Goal: Task Accomplishment & Management: Use online tool/utility

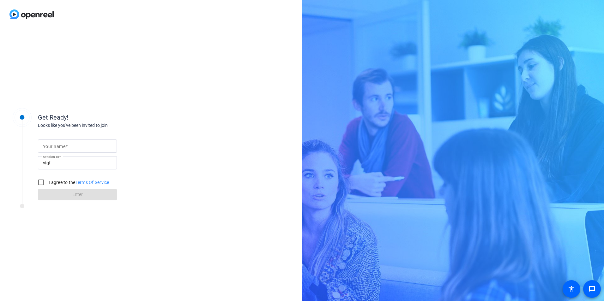
drag, startPoint x: 89, startPoint y: 145, endPoint x: 85, endPoint y: 147, distance: 4.7
click at [89, 145] on input "Your name" at bounding box center [77, 146] width 69 height 8
type input "[PERSON_NAME]"
click at [195, 116] on div "Get Ready! Looks like you've been invited to join Your name [PERSON_NAME] Sessi…" at bounding box center [151, 165] width 302 height 272
click at [44, 182] on input "I agree to the Terms Of Service" at bounding box center [41, 182] width 13 height 13
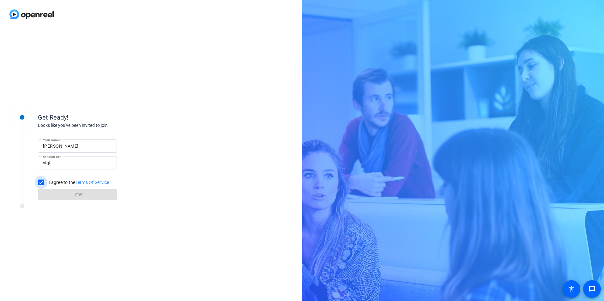
checkbox input "true"
click at [47, 194] on span at bounding box center [77, 194] width 79 height 15
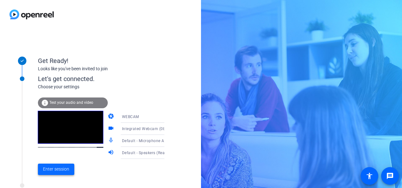
click at [59, 169] on span "Enter session" at bounding box center [56, 168] width 26 height 7
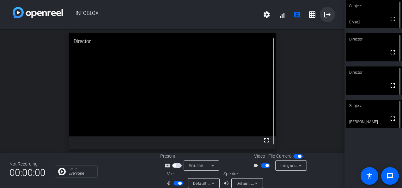
click at [325, 16] on mat-icon "logout" at bounding box center [327, 15] width 8 height 8
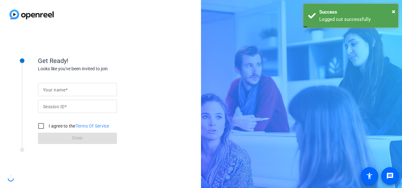
click at [57, 81] on form "Your name Session ID I agree to the Terms Of Service Enter" at bounding box center [77, 111] width 79 height 64
click at [59, 89] on mat-label "Your name" at bounding box center [54, 89] width 22 height 5
click at [59, 89] on input "Your name" at bounding box center [77, 90] width 69 height 8
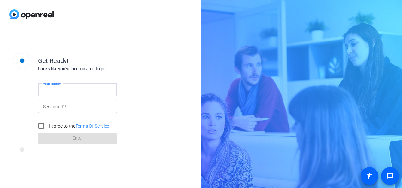
click at [59, 82] on form "Your name Session ID I agree to the Terms Of Service Enter" at bounding box center [77, 111] width 79 height 64
click at [62, 88] on mat-label "Your name" at bounding box center [54, 89] width 22 height 5
click at [62, 88] on input "Your name" at bounding box center [77, 90] width 69 height 8
click at [61, 92] on input "Your name" at bounding box center [77, 90] width 69 height 8
click at [51, 92] on input "Your name" at bounding box center [77, 90] width 69 height 8
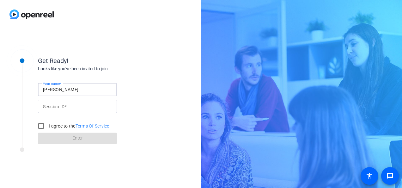
type input "[PERSON_NAME]"
click at [45, 108] on mat-label "Session ID" at bounding box center [53, 106] width 21 height 5
click at [45, 108] on input "Session ID" at bounding box center [77, 106] width 69 height 8
type input "viqf"
click at [45, 127] on input "I agree to the Terms Of Service" at bounding box center [41, 125] width 13 height 13
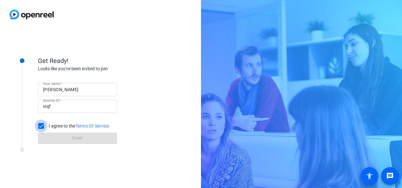
checkbox input "true"
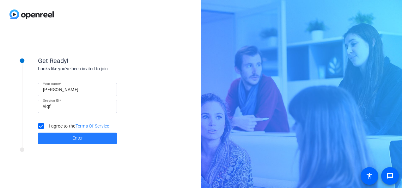
click at [70, 141] on span at bounding box center [77, 137] width 79 height 15
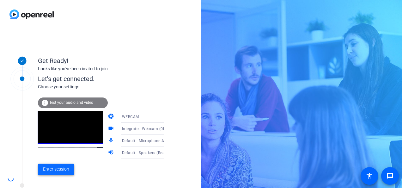
click at [59, 169] on span "Enter session" at bounding box center [56, 168] width 26 height 7
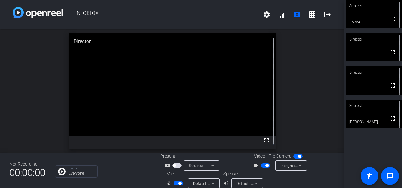
click at [176, 182] on span "button" at bounding box center [177, 183] width 9 height 4
click at [265, 165] on span "button" at bounding box center [266, 165] width 3 height 3
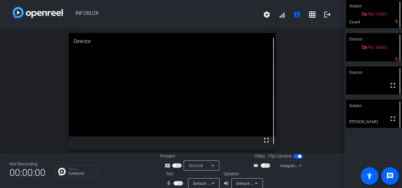
click at [261, 164] on span "button" at bounding box center [262, 165] width 3 height 3
click at [180, 181] on span "button" at bounding box center [177, 183] width 9 height 4
click at [175, 182] on span "button" at bounding box center [177, 183] width 9 height 4
click at [261, 167] on mat-slide-toggle at bounding box center [266, 165] width 11 height 7
click at [262, 164] on span "button" at bounding box center [265, 165] width 9 height 4
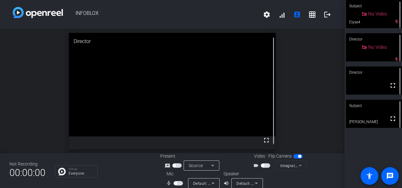
click at [261, 166] on span "button" at bounding box center [262, 165] width 3 height 3
click at [261, 166] on span "button" at bounding box center [265, 165] width 9 height 4
click at [261, 164] on span "button" at bounding box center [262, 165] width 3 height 3
click at [175, 183] on span "button" at bounding box center [175, 182] width 3 height 3
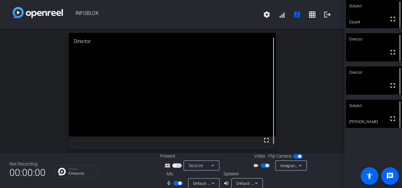
drag, startPoint x: 178, startPoint y: 178, endPoint x: 175, endPoint y: 184, distance: 6.6
click at [178, 179] on div "mic_none Default - Microphone Array (Realtek(R) Audio)" at bounding box center [191, 183] width 63 height 10
click at [175, 185] on mat-slide-toggle at bounding box center [178, 182] width 11 height 7
click at [175, 183] on span "button" at bounding box center [177, 183] width 9 height 4
click at [173, 182] on span "button" at bounding box center [177, 183] width 9 height 4
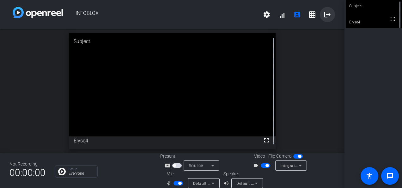
click at [328, 12] on span at bounding box center [327, 14] width 15 height 15
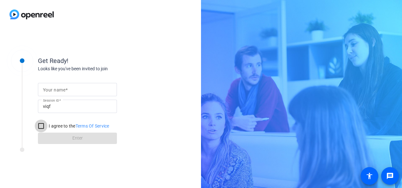
click at [39, 129] on input "I agree to the Terms Of Service" at bounding box center [41, 125] width 13 height 13
checkbox input "true"
click at [63, 87] on mat-label "Your name" at bounding box center [54, 89] width 22 height 5
click at [63, 87] on input "Your name" at bounding box center [77, 90] width 69 height 8
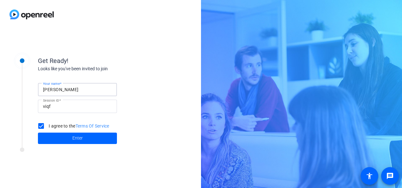
type input "[PERSON_NAME]"
click at [112, 66] on div "Looks like you've been invited to join" at bounding box center [101, 68] width 126 height 7
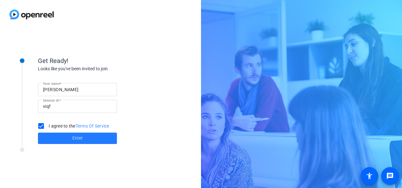
click at [78, 142] on span at bounding box center [77, 137] width 79 height 15
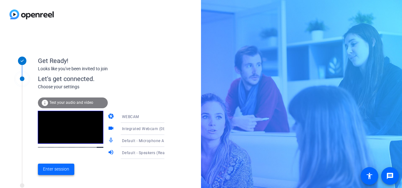
click at [55, 171] on span "Enter session" at bounding box center [56, 168] width 26 height 7
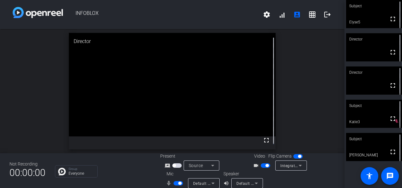
click at [178, 184] on span "button" at bounding box center [179, 182] width 3 height 3
click at [263, 164] on span "button" at bounding box center [265, 165] width 9 height 4
click at [262, 163] on span "button" at bounding box center [265, 165] width 9 height 4
click at [179, 183] on span "button" at bounding box center [177, 183] width 9 height 4
click at [323, 15] on mat-icon "logout" at bounding box center [327, 15] width 8 height 8
